Goal: Task Accomplishment & Management: Complete application form

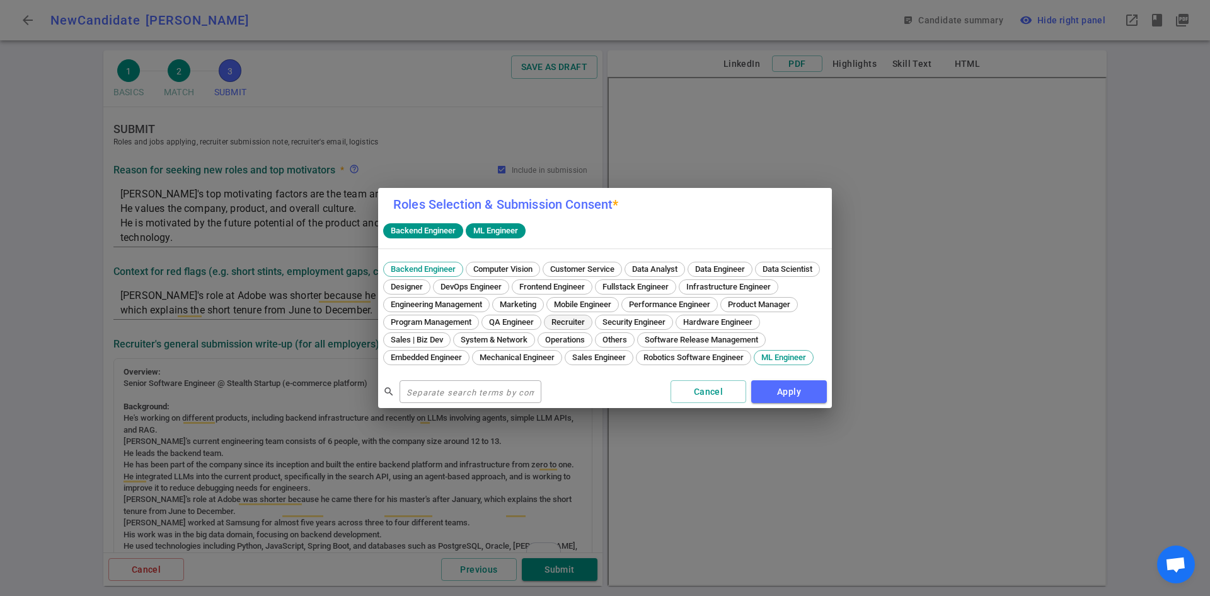
scroll to position [442, 0]
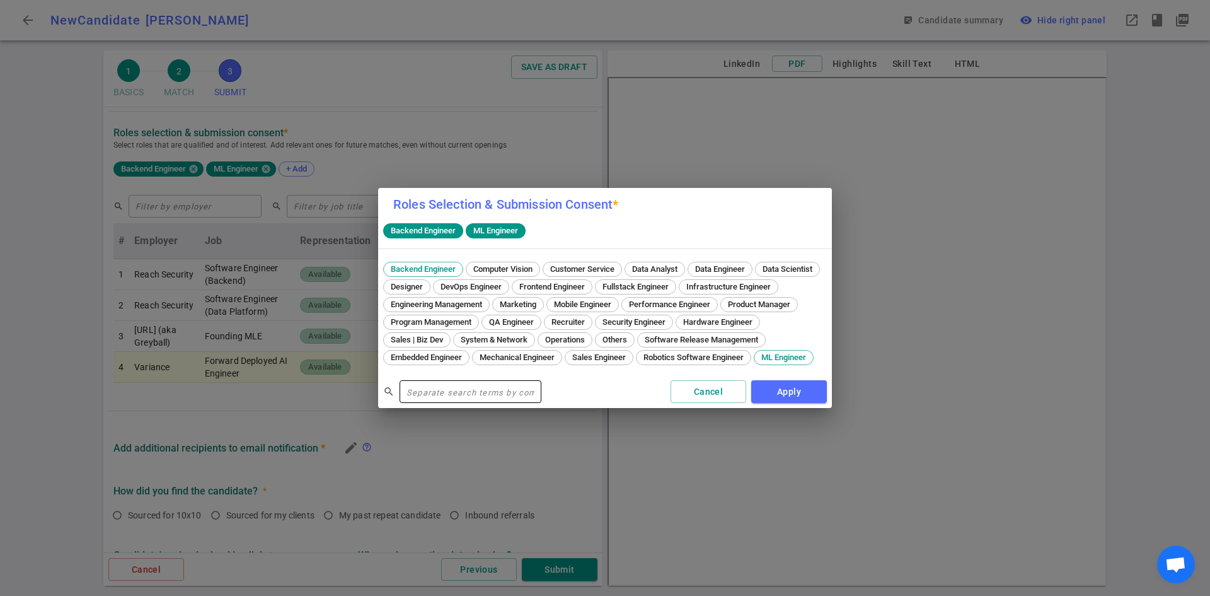
click at [491, 396] on input "text" at bounding box center [471, 391] width 142 height 20
click at [491, 398] on input "text" at bounding box center [471, 391] width 142 height 20
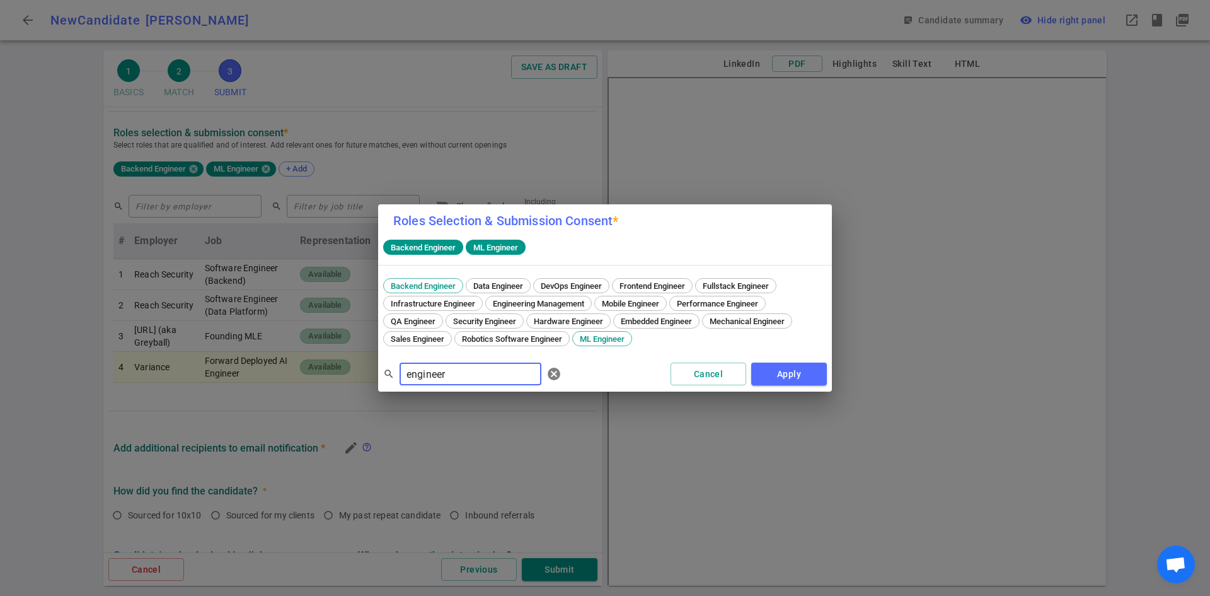
type input "engineer"
click at [795, 373] on button "Apply" at bounding box center [789, 373] width 76 height 23
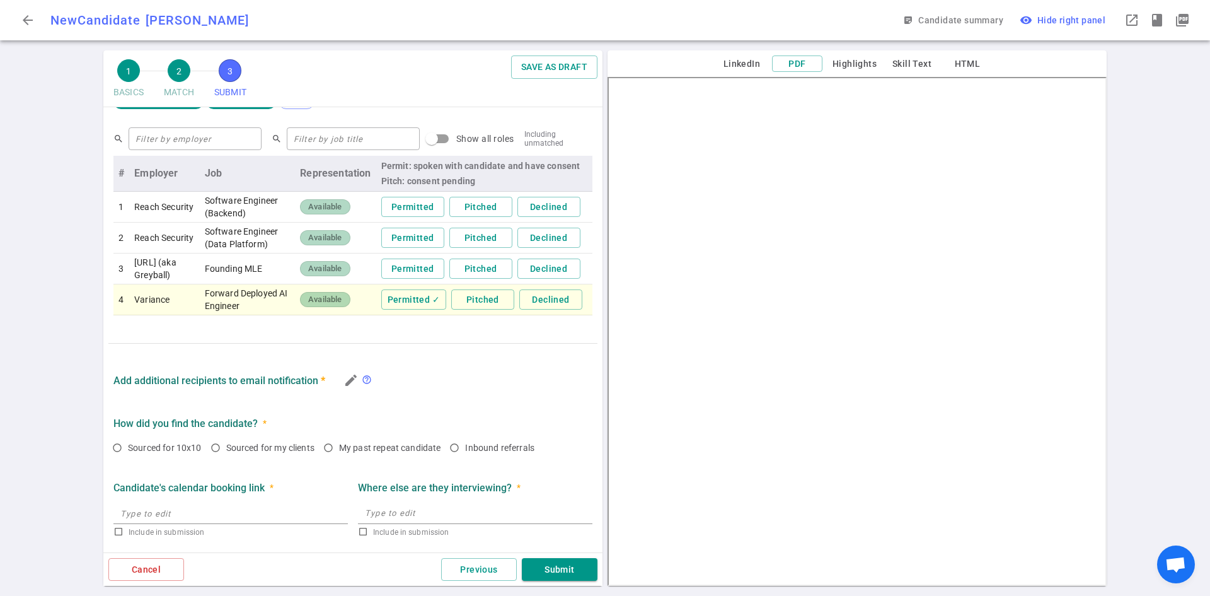
scroll to position [393, 0]
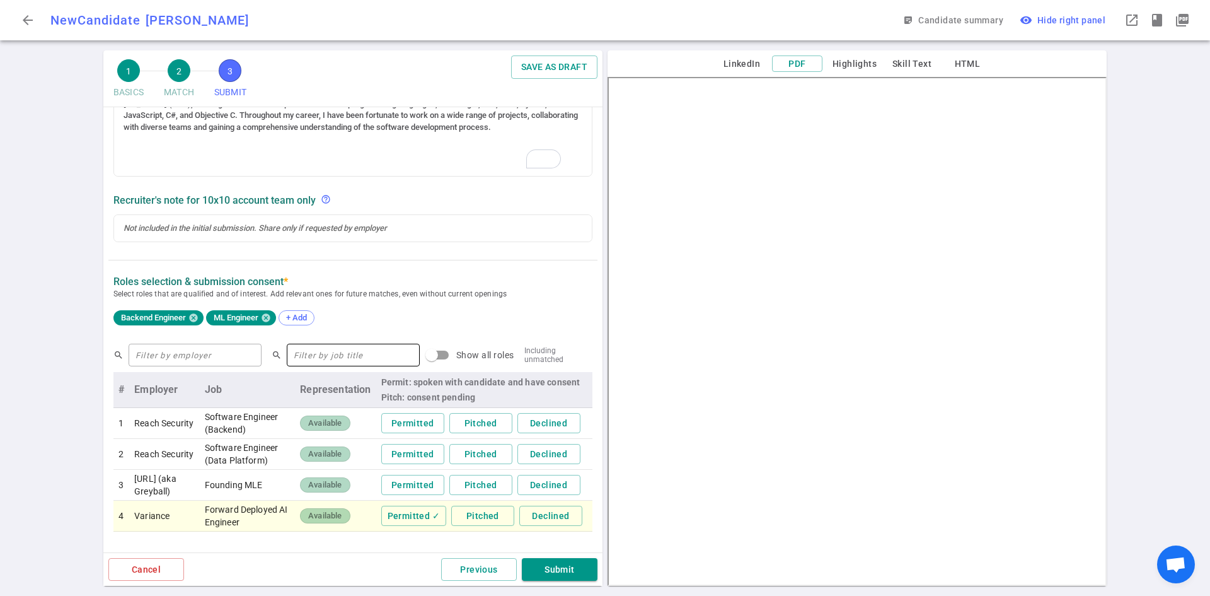
click at [346, 351] on input "text" at bounding box center [353, 355] width 133 height 20
click at [181, 354] on input "text" at bounding box center [195, 355] width 133 height 20
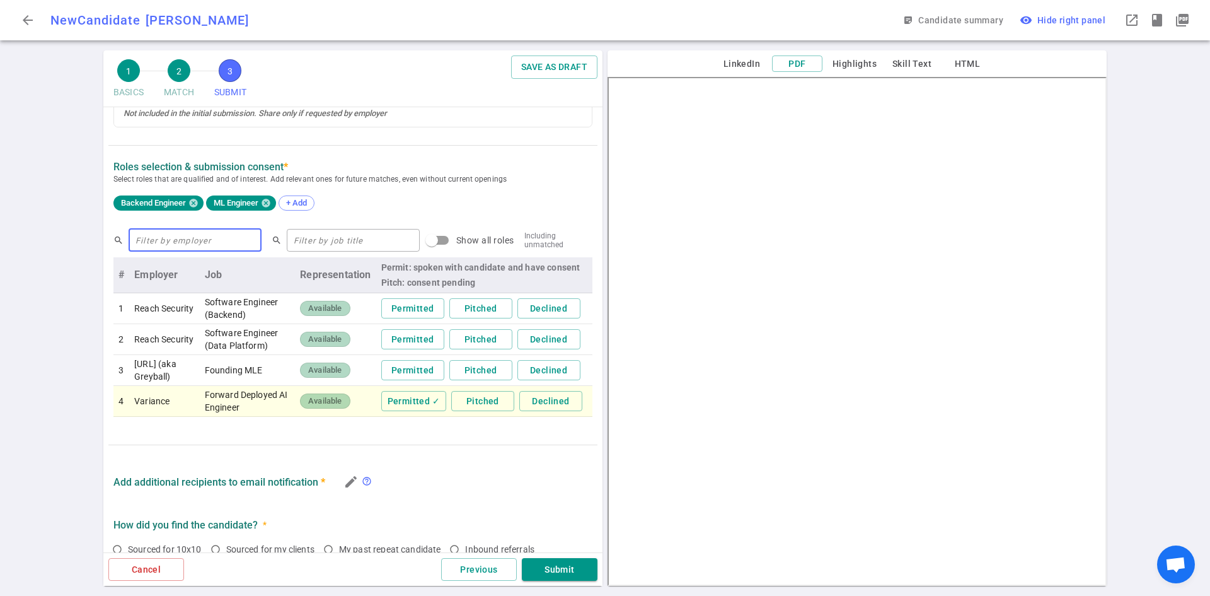
scroll to position [519, 0]
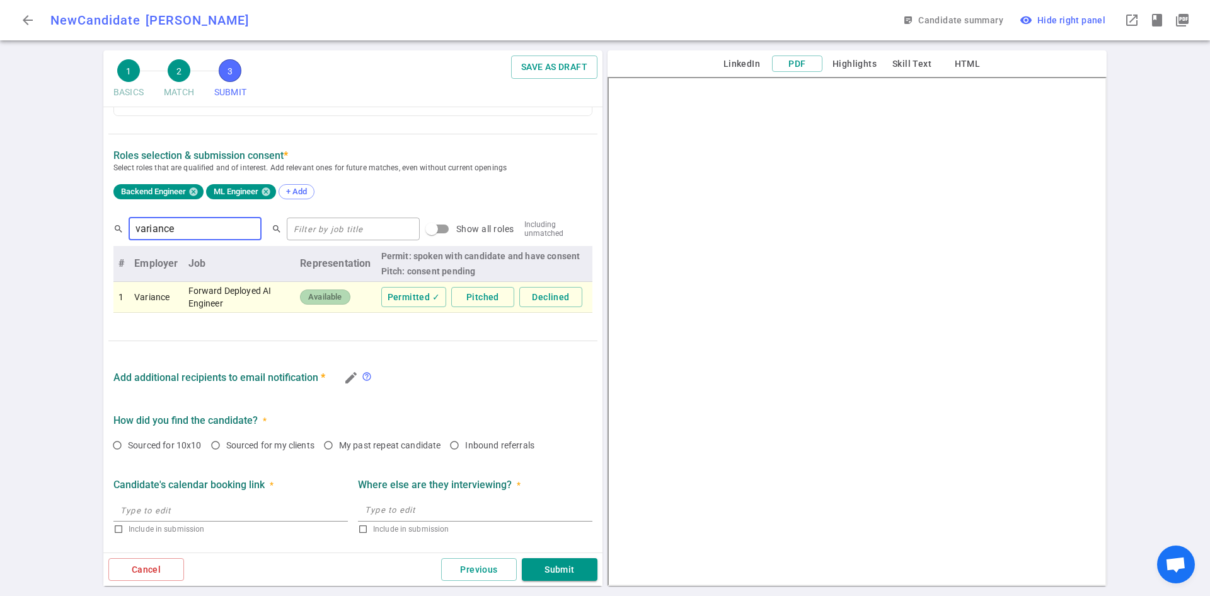
type input "variance"
click at [420, 231] on input "Show all roles" at bounding box center [432, 229] width 72 height 24
checkbox input "true"
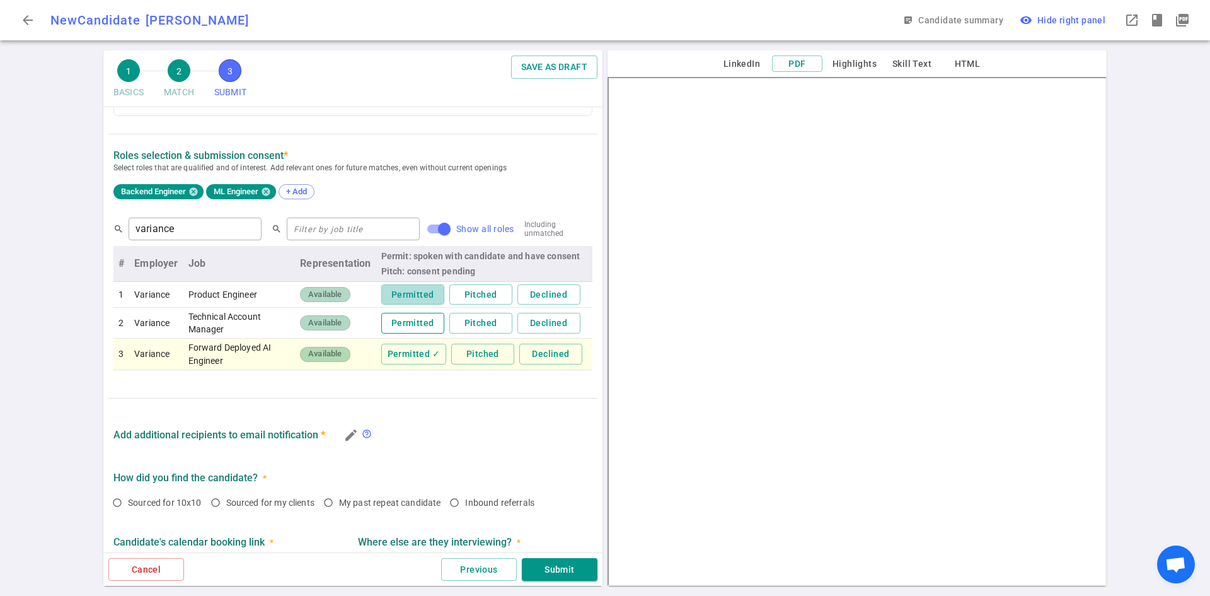
click at [418, 298] on button "Permitted" at bounding box center [412, 294] width 63 height 21
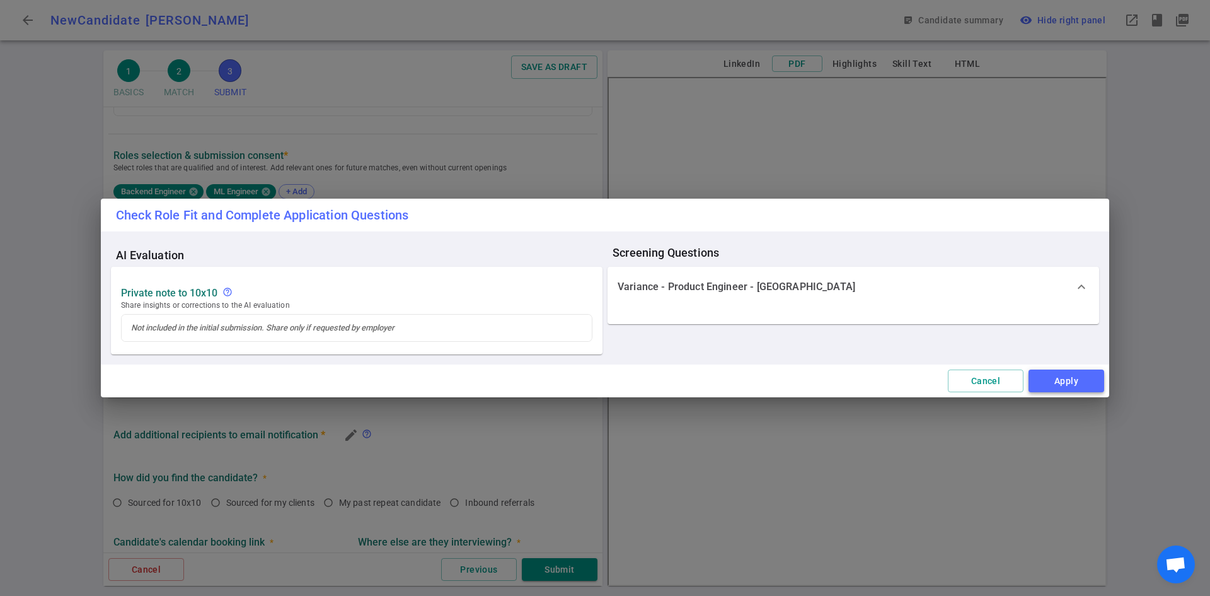
click at [1075, 384] on button "Apply" at bounding box center [1066, 380] width 76 height 23
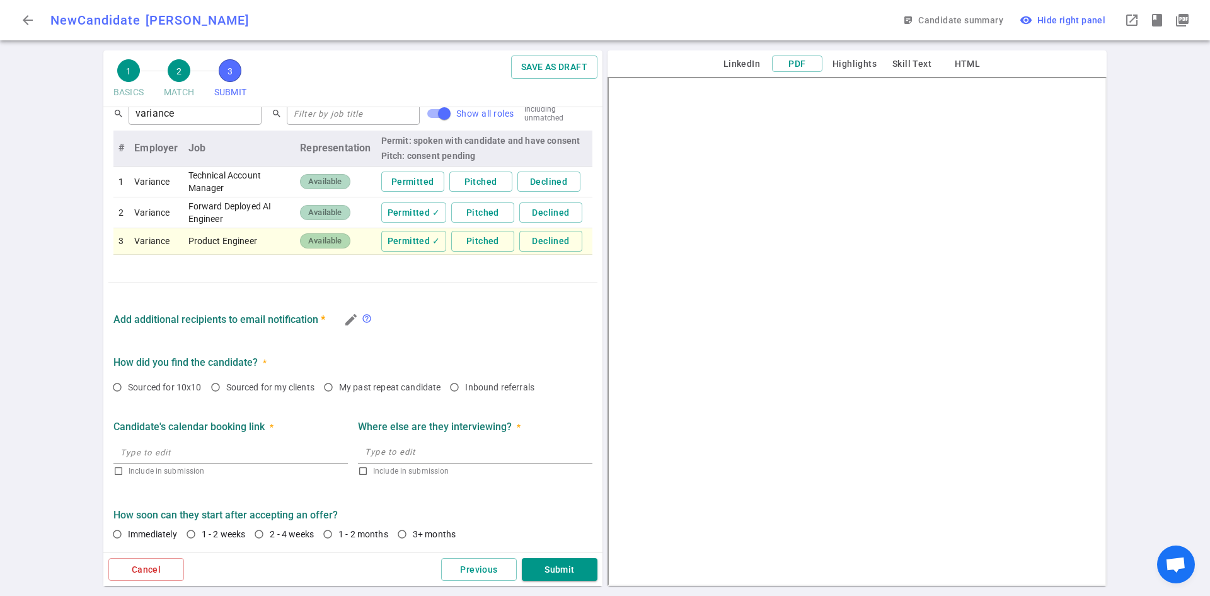
scroll to position [0, 0]
click at [296, 385] on span "Sourced for my clients" at bounding box center [270, 387] width 88 height 10
click at [226, 385] on input "Sourced for my clients" at bounding box center [215, 386] width 21 height 21
radio input "true"
click at [232, 456] on input "text" at bounding box center [230, 452] width 234 height 20
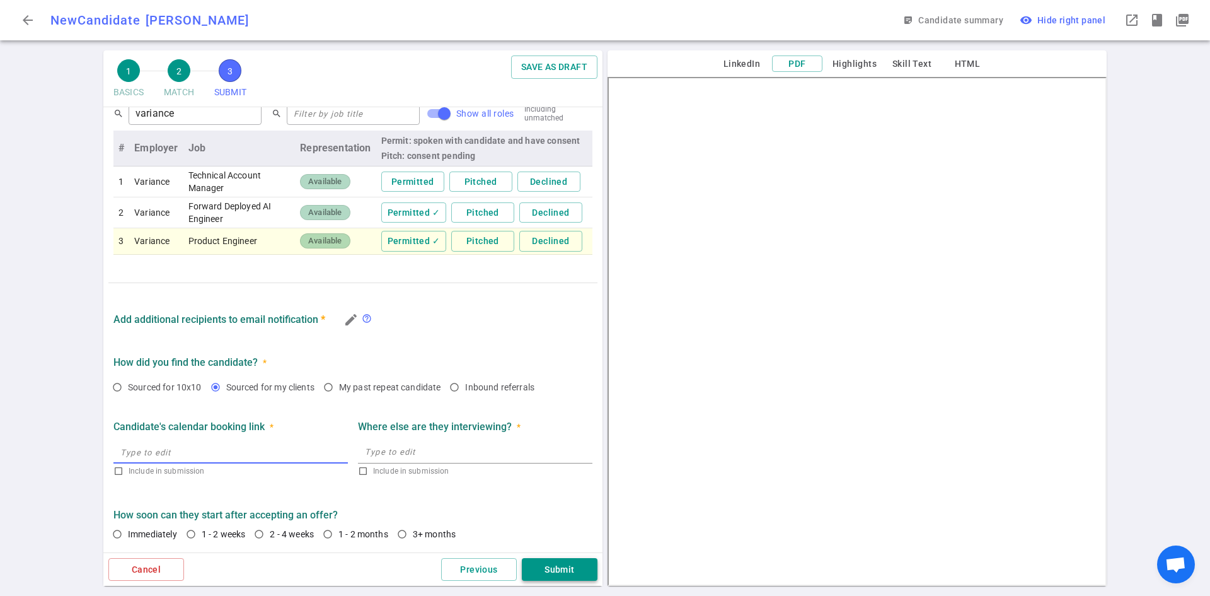
click at [577, 567] on button "Submit" at bounding box center [560, 569] width 76 height 23
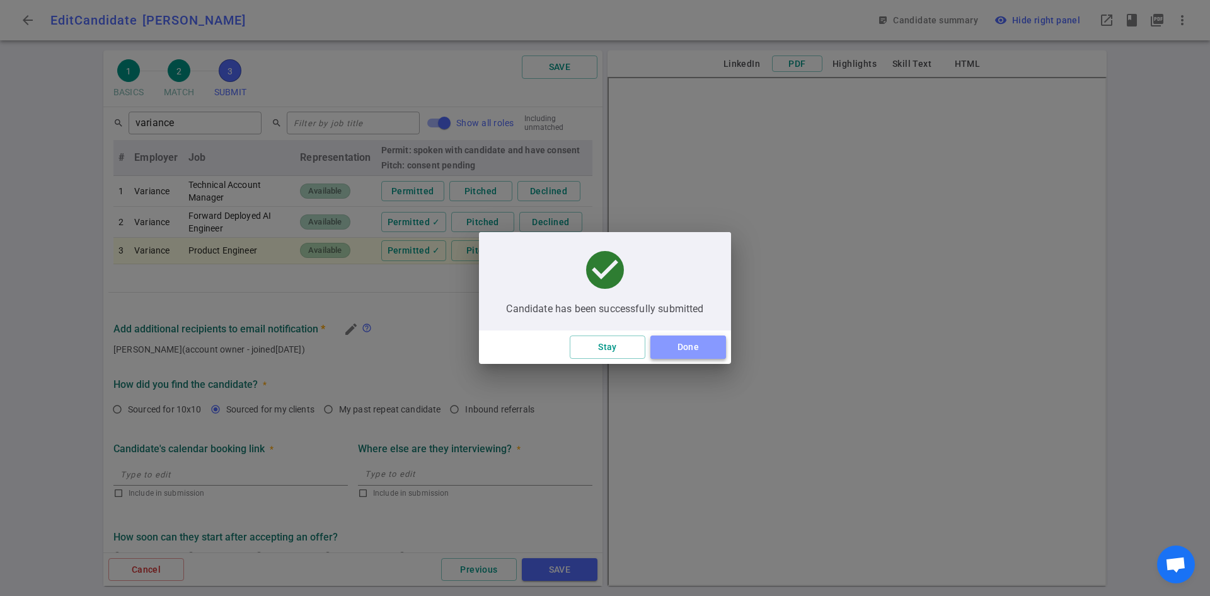
click at [683, 346] on button "Done" at bounding box center [688, 346] width 76 height 23
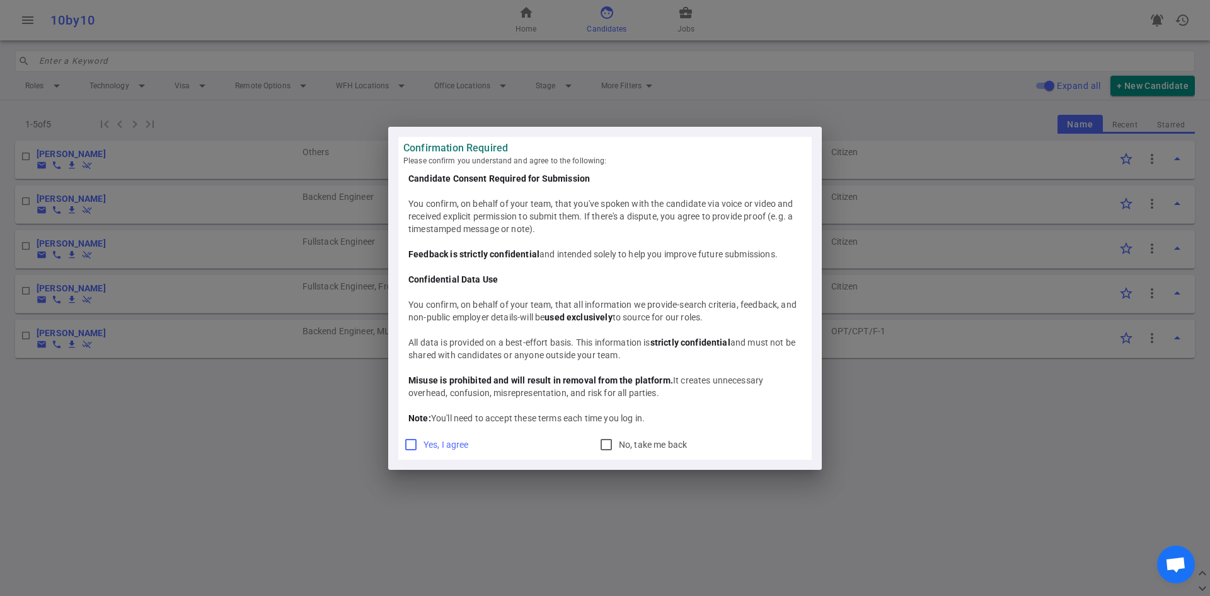
click at [415, 445] on input "Yes, I agree" at bounding box center [410, 444] width 15 height 15
checkbox input "true"
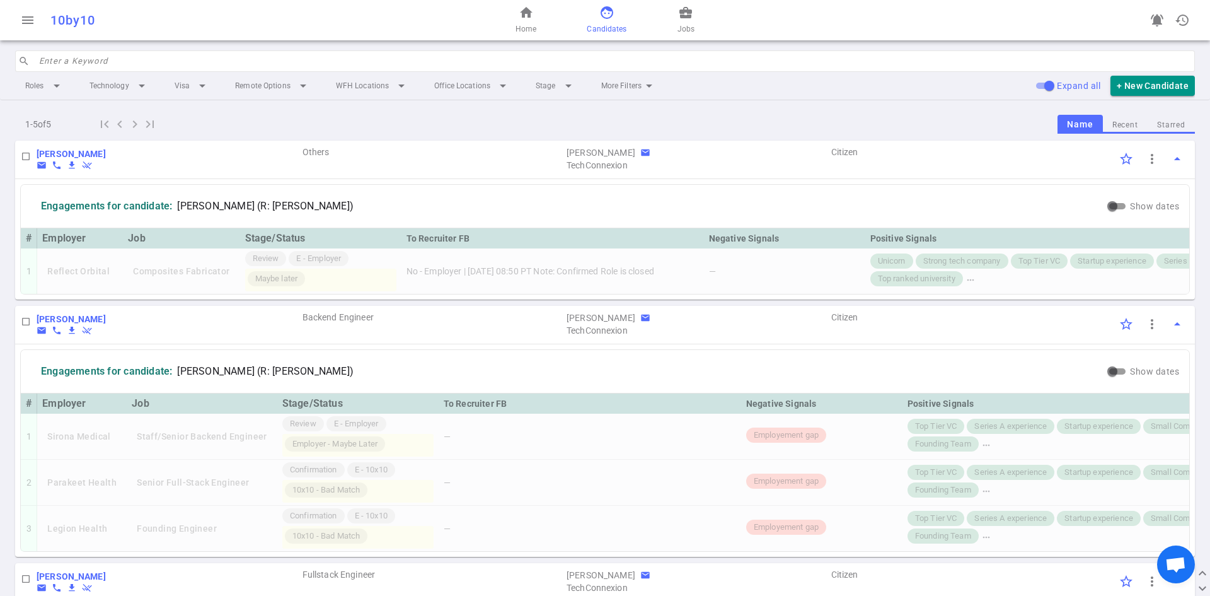
click at [64, 64] on input "search" at bounding box center [613, 61] width 1148 height 20
